Goal: Task Accomplishment & Management: Use online tool/utility

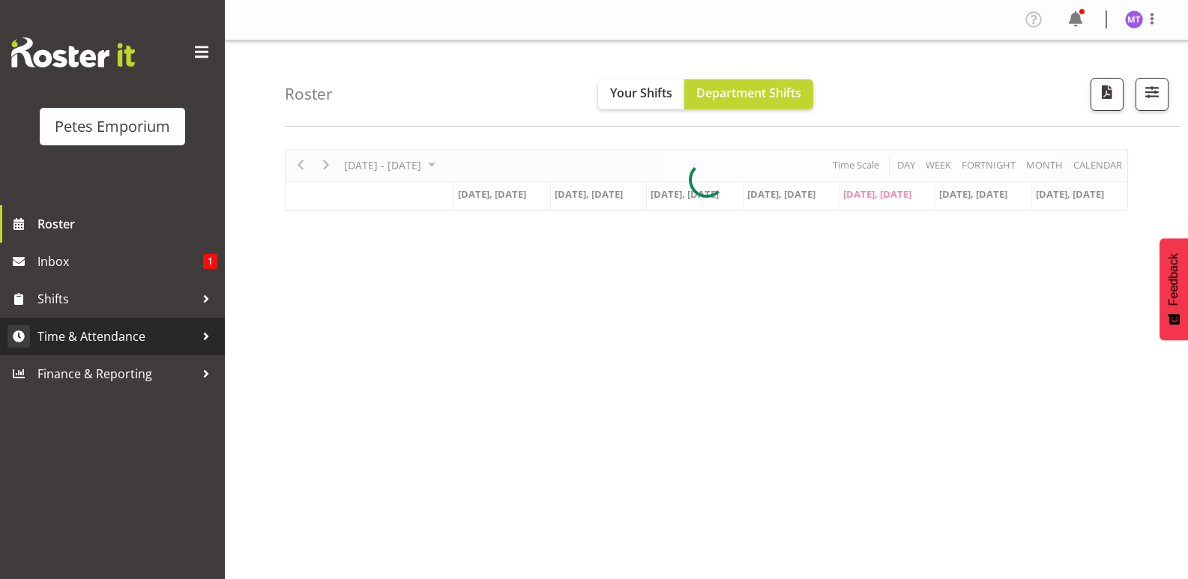
click at [138, 331] on span "Time & Attendance" at bounding box center [115, 336] width 157 height 22
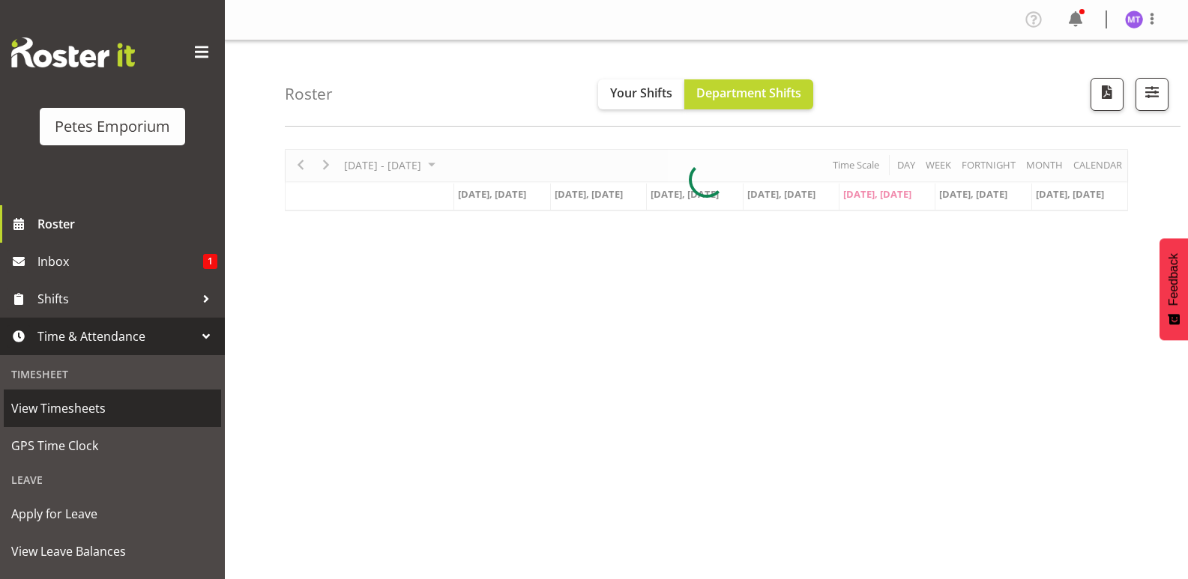
click at [99, 404] on span "View Timesheets" at bounding box center [112, 408] width 202 height 22
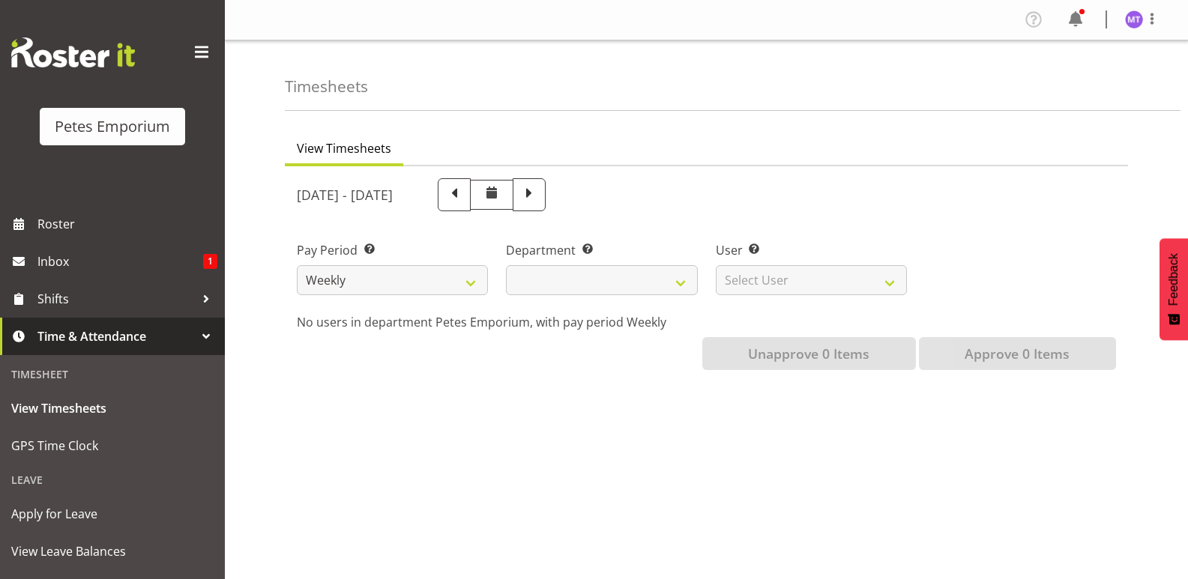
select select
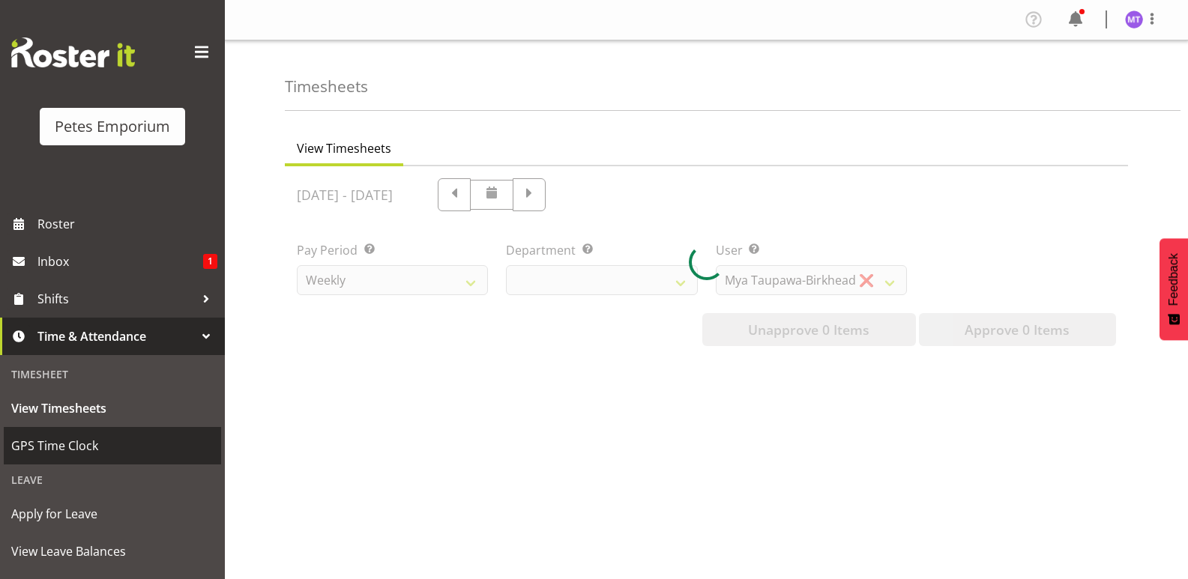
click at [85, 441] on span "GPS Time Clock" at bounding box center [112, 446] width 202 height 22
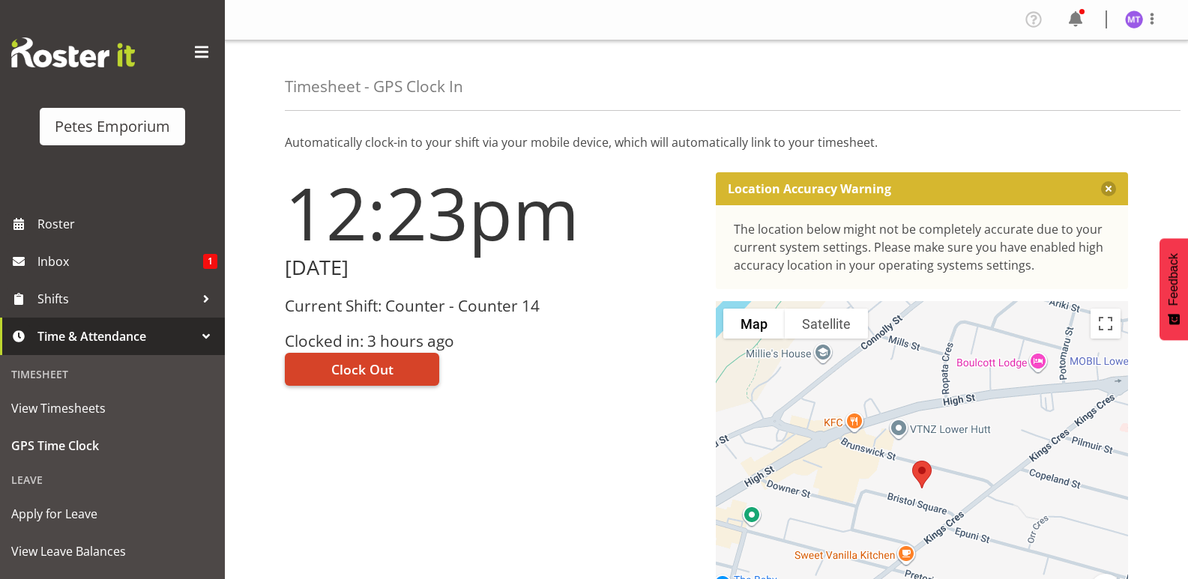
click at [410, 357] on button "Clock Out" at bounding box center [362, 369] width 154 height 33
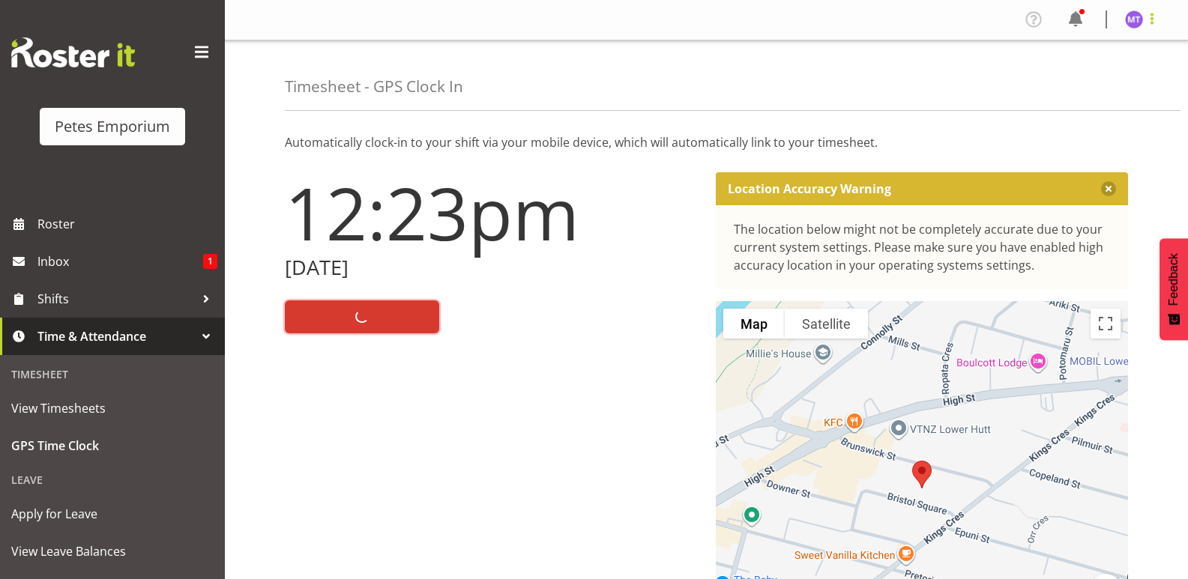
click at [1147, 18] on span at bounding box center [1152, 19] width 18 height 18
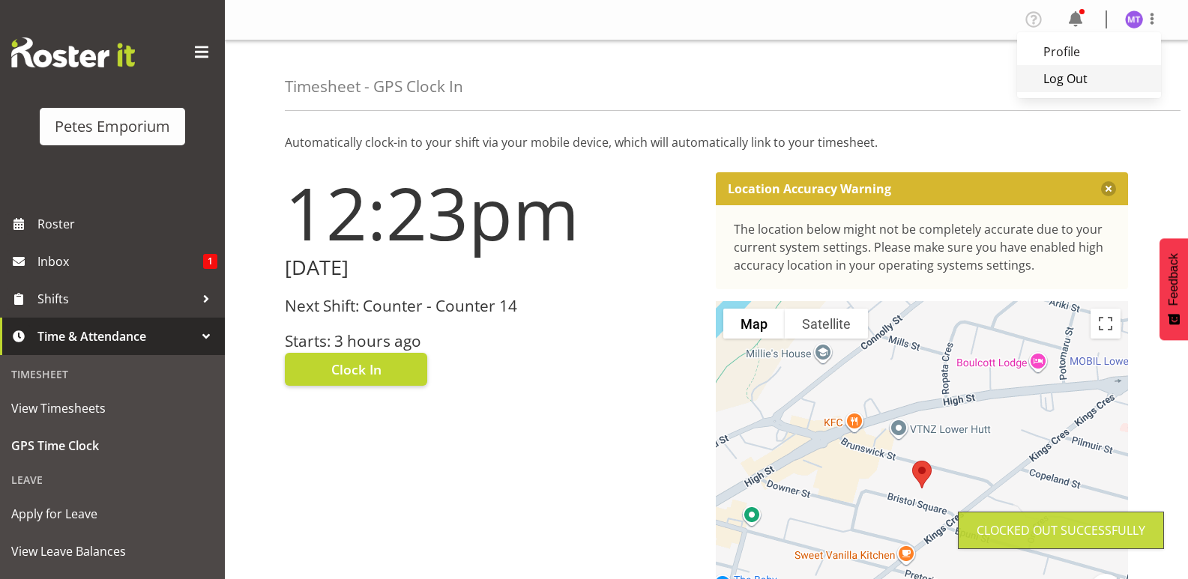
click at [1093, 80] on link "Log Out" at bounding box center [1089, 78] width 144 height 27
